Goal: Check status

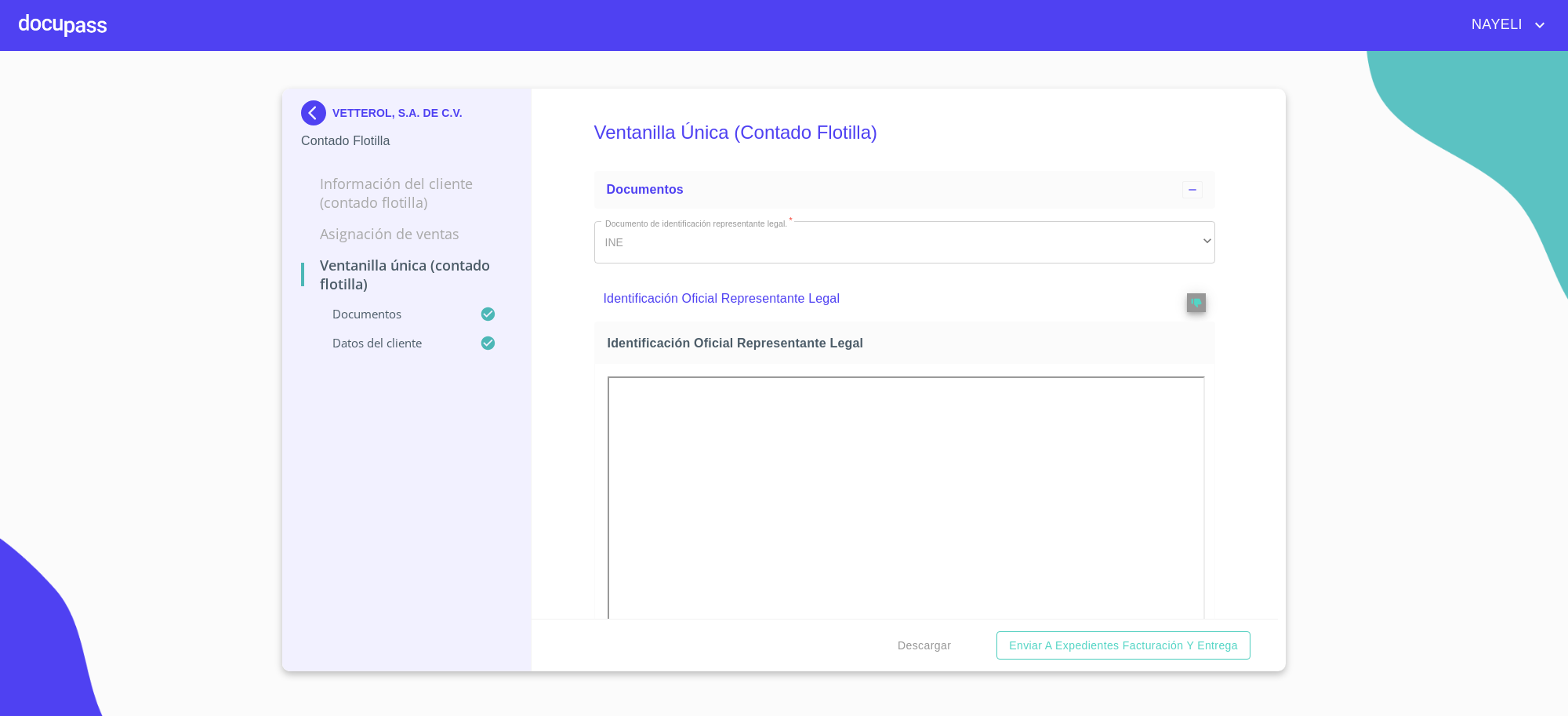
scroll to position [2483, 0]
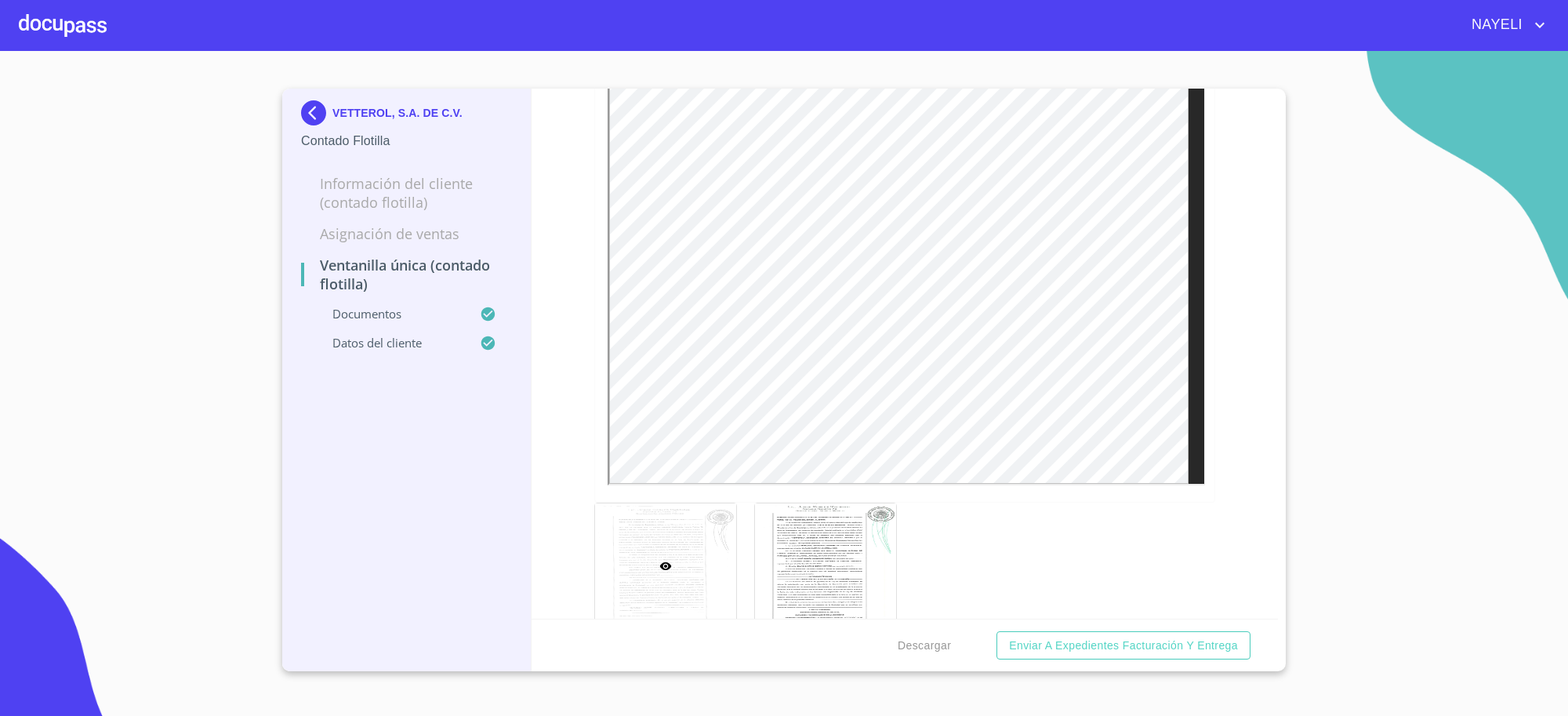
click at [357, 119] on div "VETTEROL, S.A. DE C.V." at bounding box center [406, 115] width 211 height 32
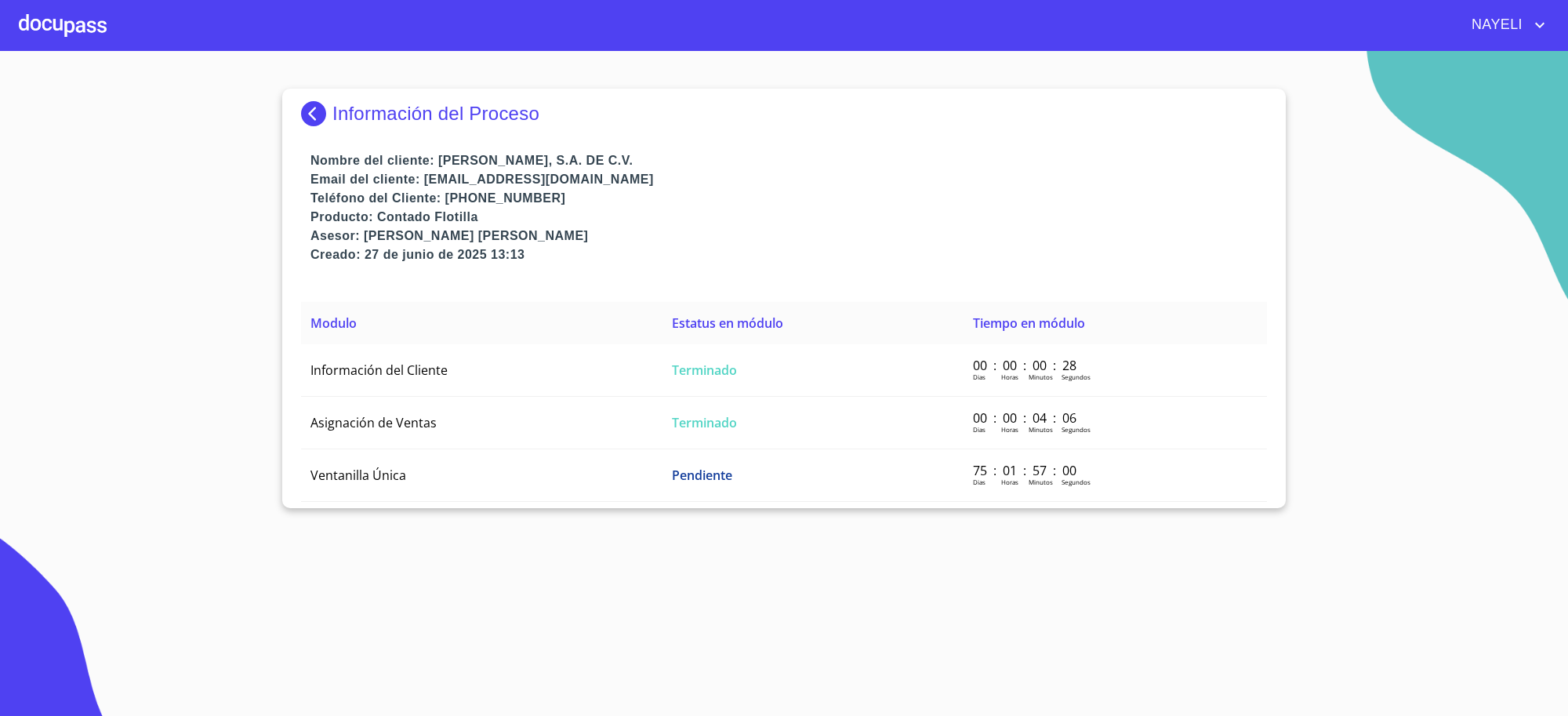
click at [357, 119] on p "Información del Proceso" at bounding box center [436, 114] width 207 height 22
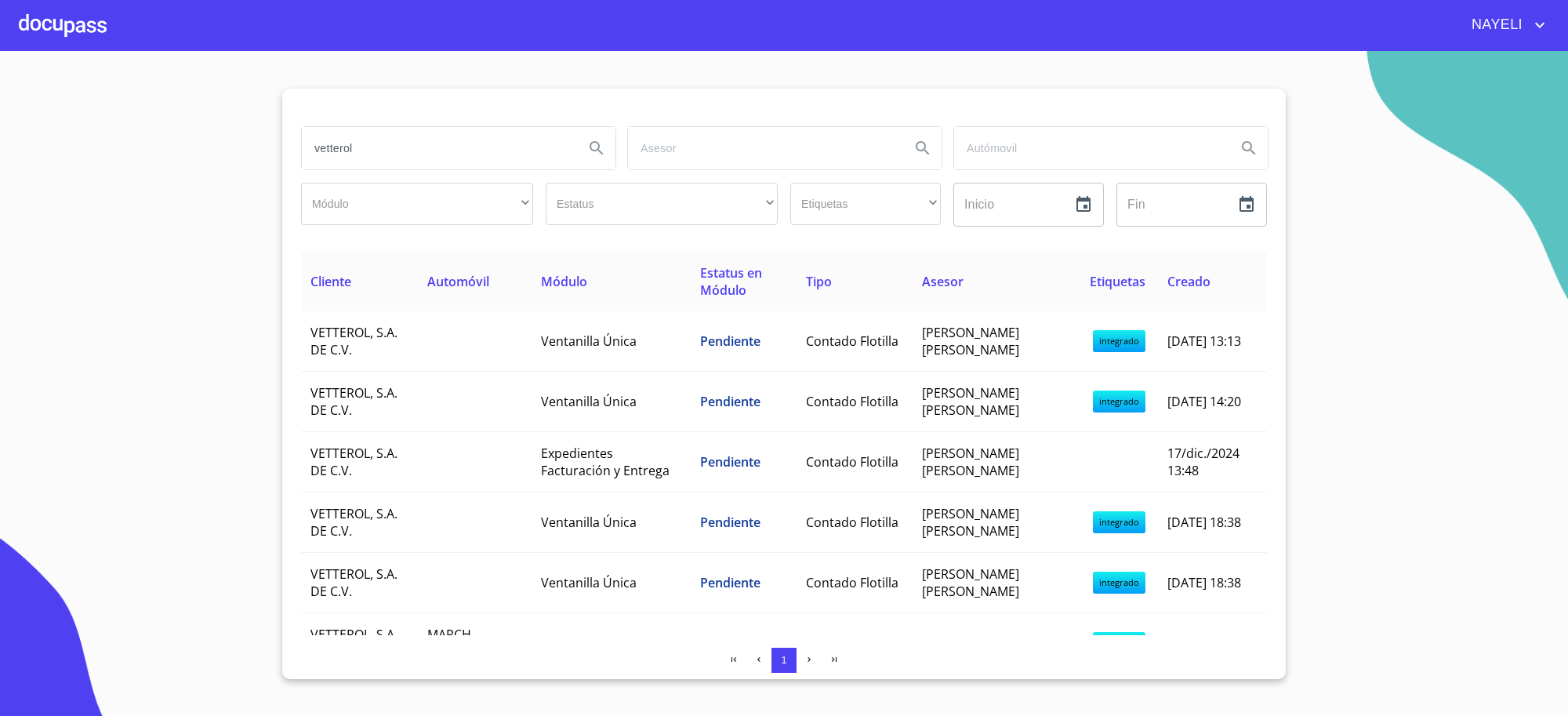
click at [483, 146] on input "vetterol" at bounding box center [436, 149] width 269 height 43
type input "agrofarms"
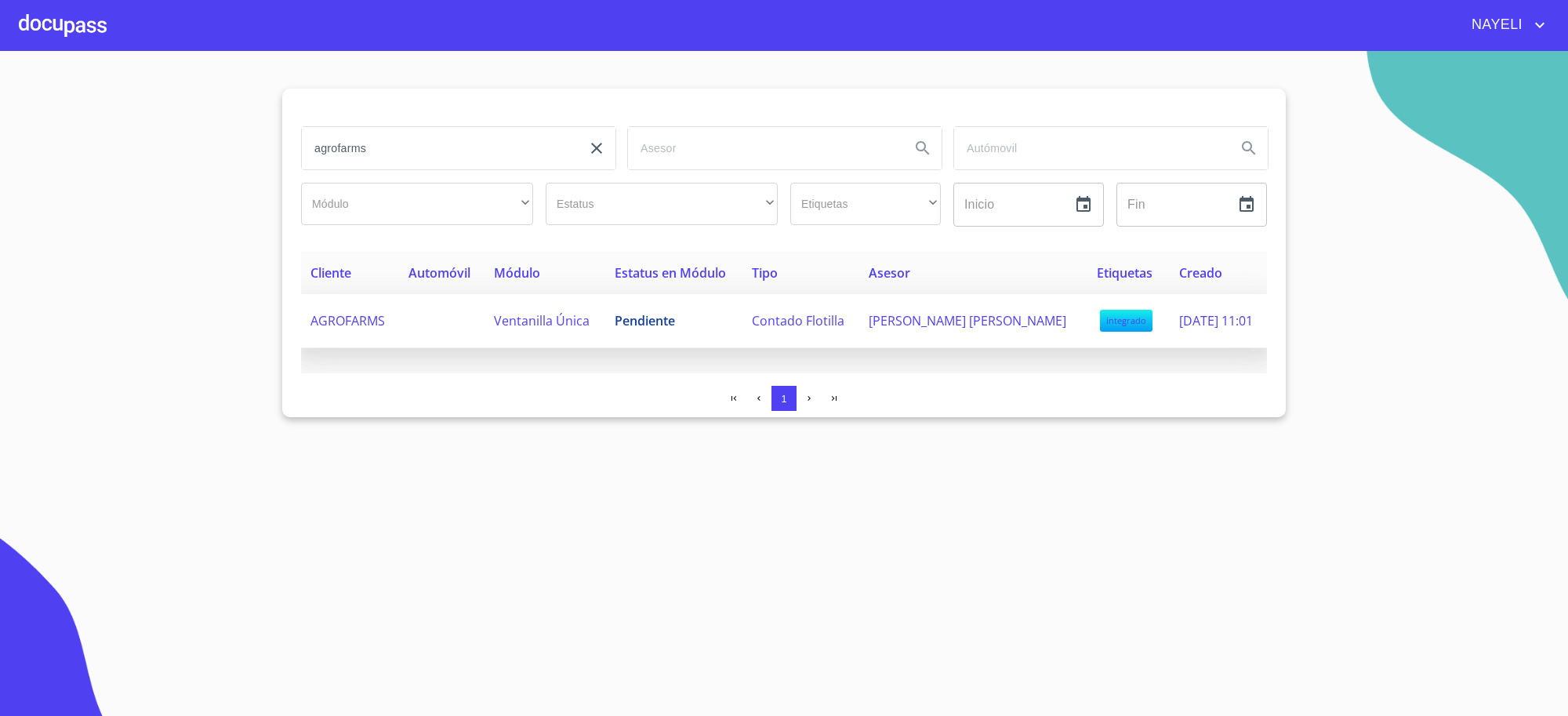
click at [617, 326] on span "Pendiente" at bounding box center [645, 321] width 61 height 17
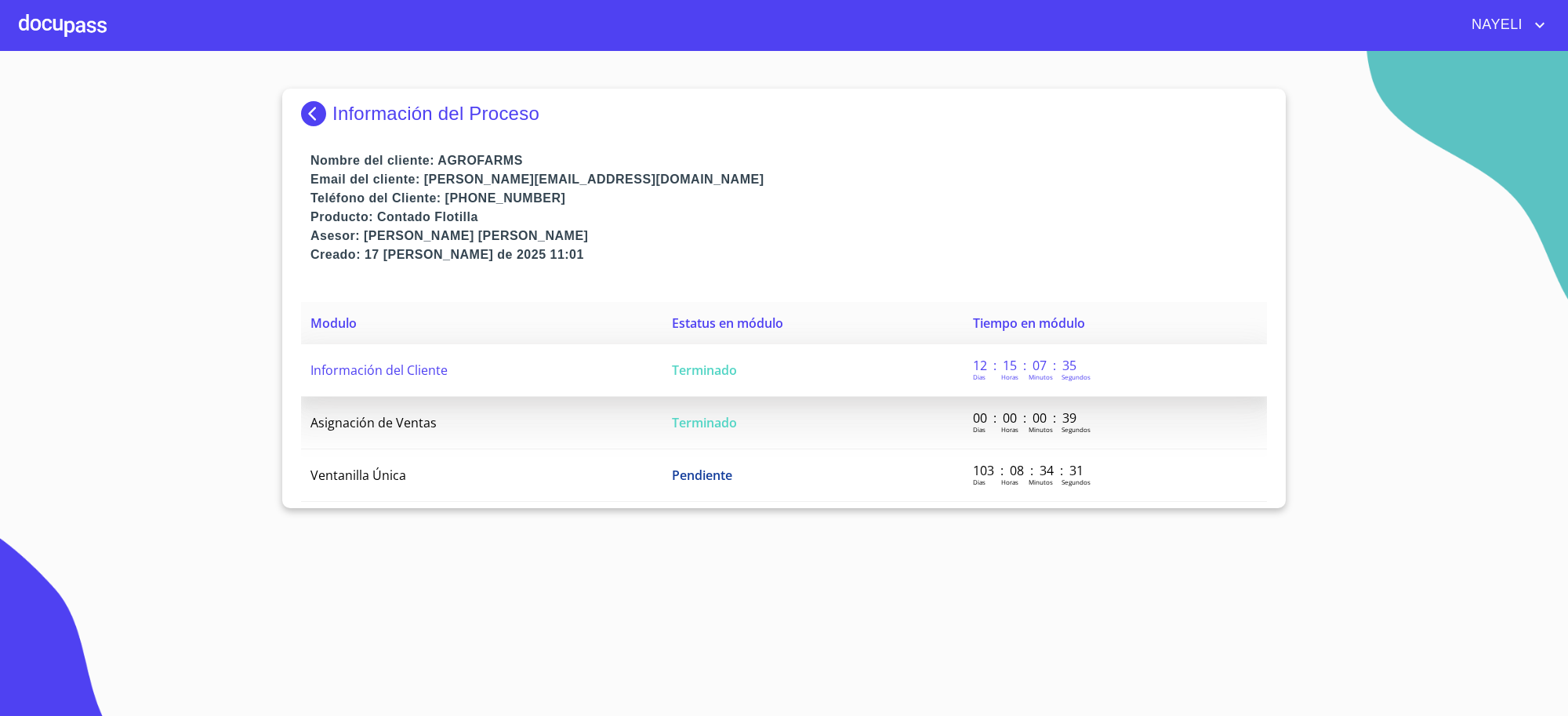
click at [663, 377] on td "Terminado" at bounding box center [813, 370] width 301 height 52
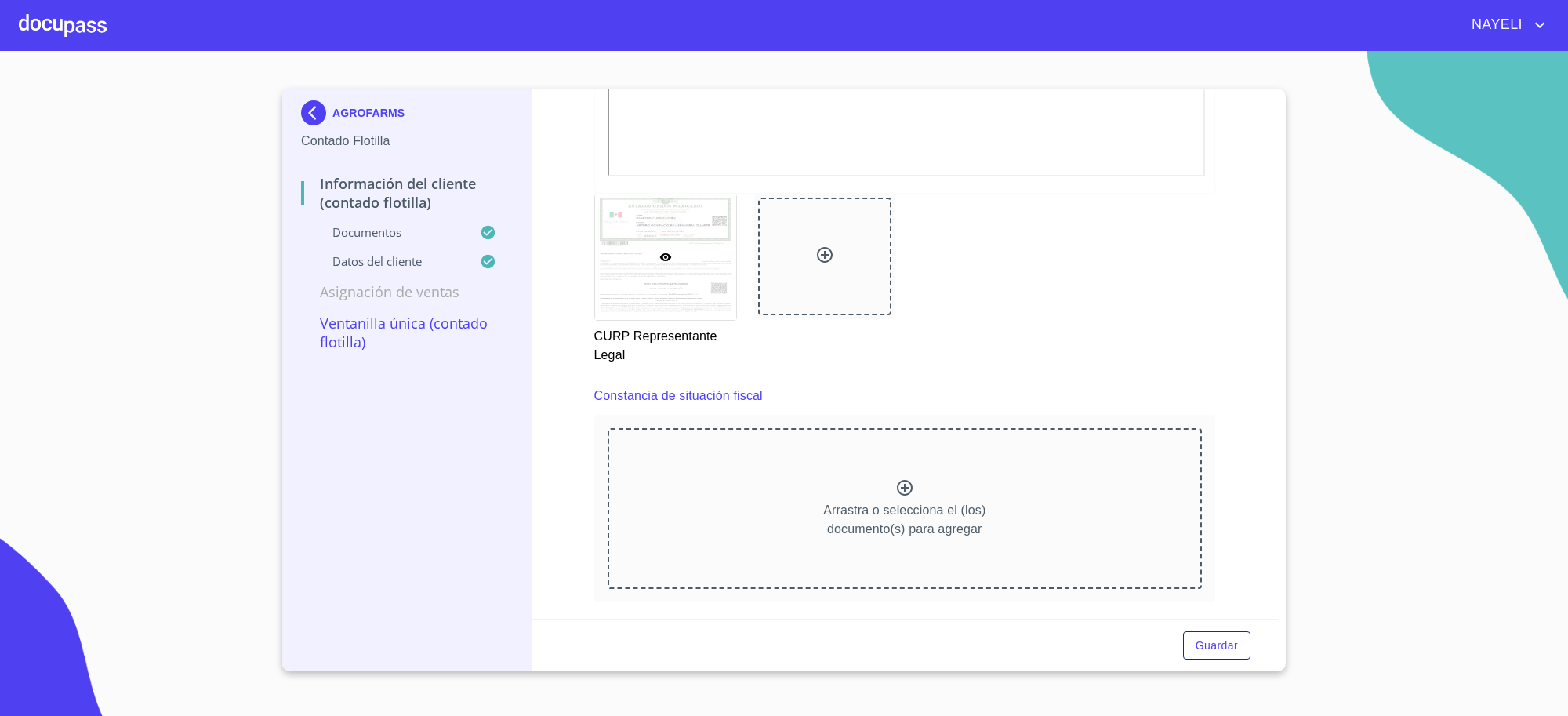
scroll to position [3443, 0]
